Goal: Find specific page/section: Find specific page/section

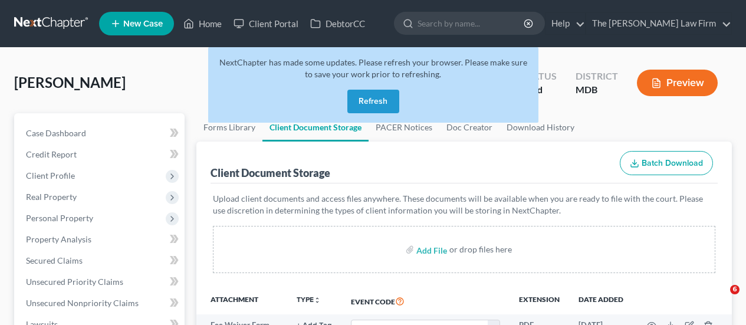
select select "46"
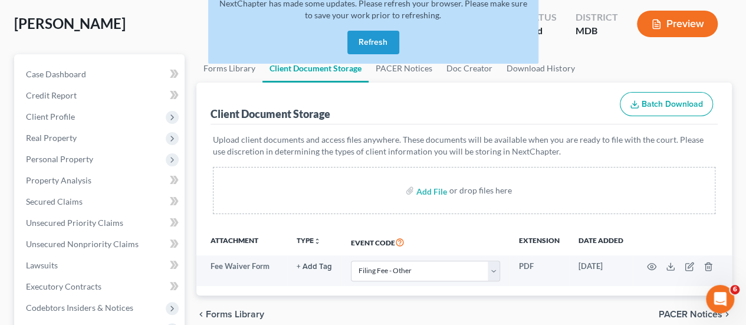
click at [373, 41] on button "Refresh" at bounding box center [373, 43] width 52 height 24
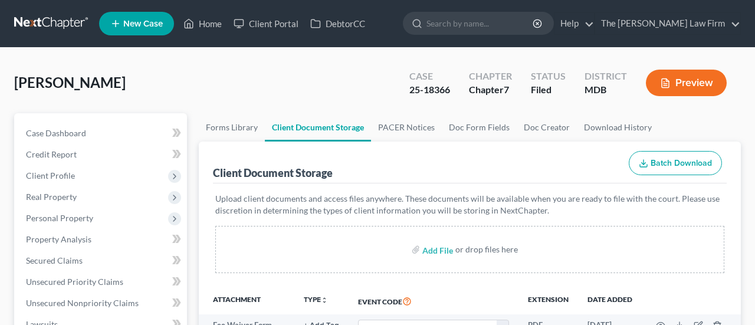
select select "46"
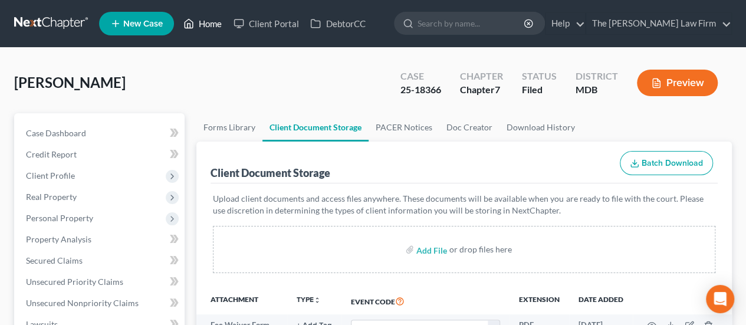
click at [208, 22] on link "Home" at bounding box center [203, 23] width 50 height 21
